Goal: Obtain resource: Obtain resource

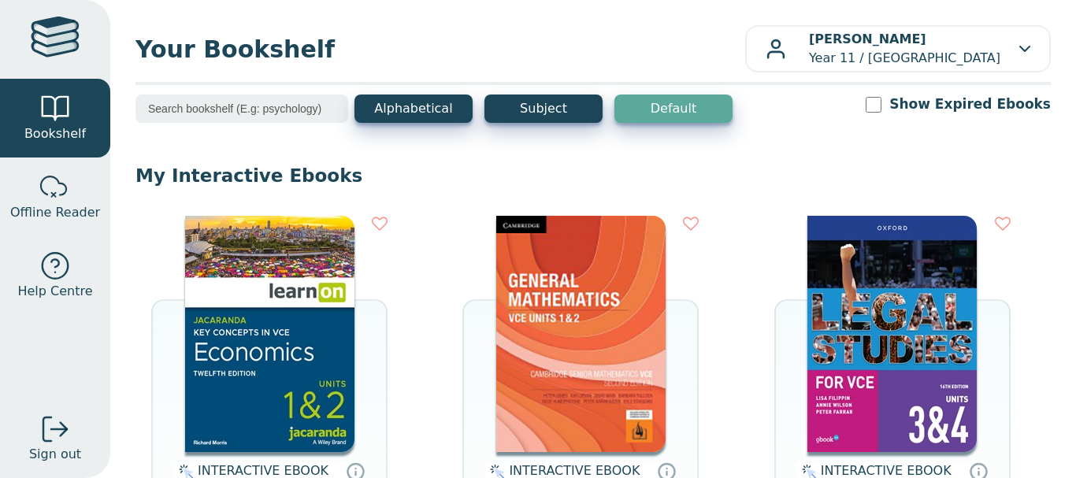
scroll to position [136, 0]
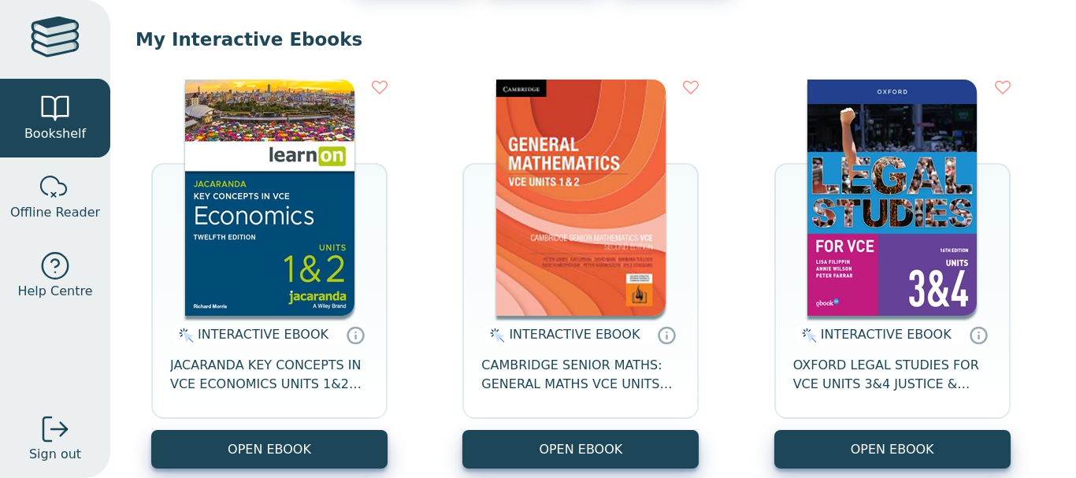
click at [301, 398] on div "INTERACTIVE EBOOK JACARANDA KEY CONCEPTS IN VCE ECONOMICS UNITS 1&2 12E LEARNON" at bounding box center [269, 373] width 236 height 114
click at [297, 382] on span "JACARANDA KEY CONCEPTS IN VCE ECONOMICS UNITS 1&2 12E LEARNON" at bounding box center [269, 375] width 198 height 38
